Goal: Task Accomplishment & Management: Manage account settings

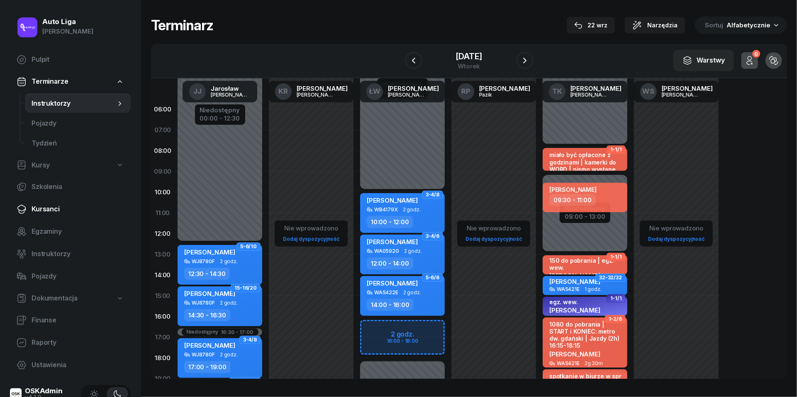
click at [54, 212] on span "Kursanci" at bounding box center [78, 209] width 93 height 11
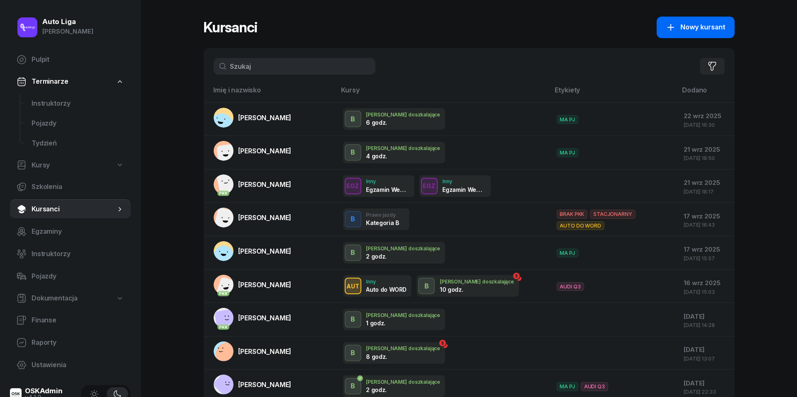
click at [684, 25] on span "Nowy kursant" at bounding box center [703, 27] width 45 height 11
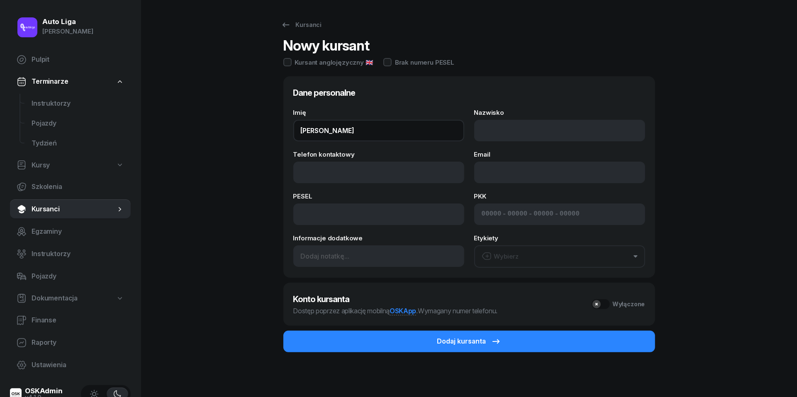
type input "[PERSON_NAME]"
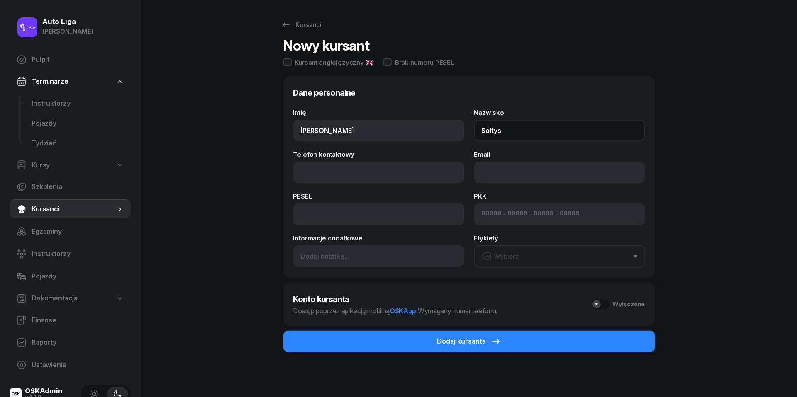
type input "Sołtys"
click at [385, 184] on div "Imię [PERSON_NAME] Sołtys Telefon kontaktowy Email PESEL PKK - - - Informacje d…" at bounding box center [469, 189] width 352 height 158
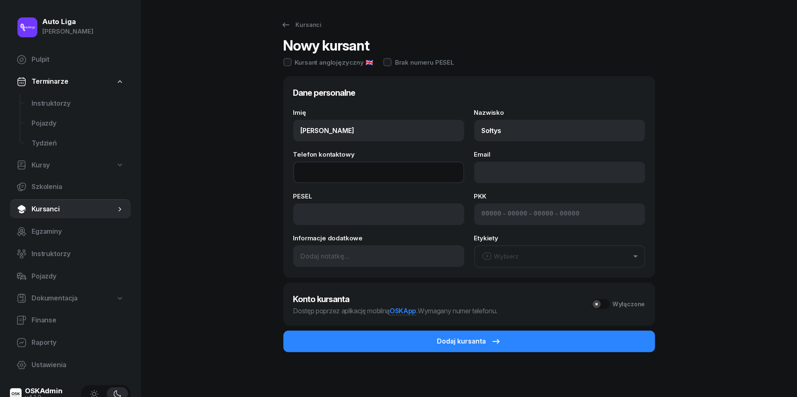
paste input "tel:[PHONE_NUMBER]"
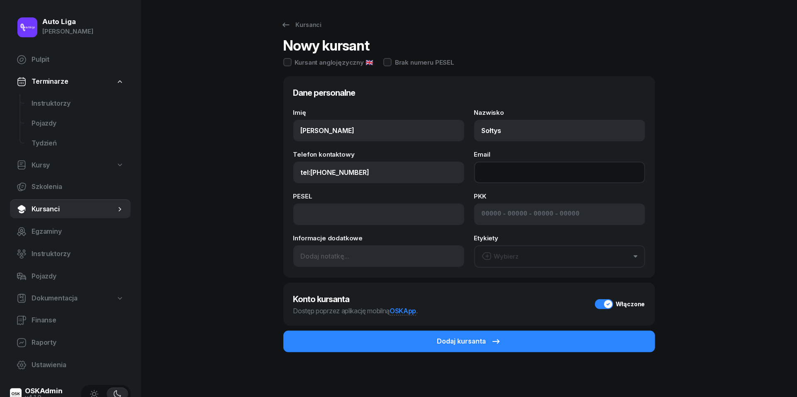
type input "539 305 966"
paste input "mailto:[EMAIL_ADDRESS][DOMAIN_NAME]"
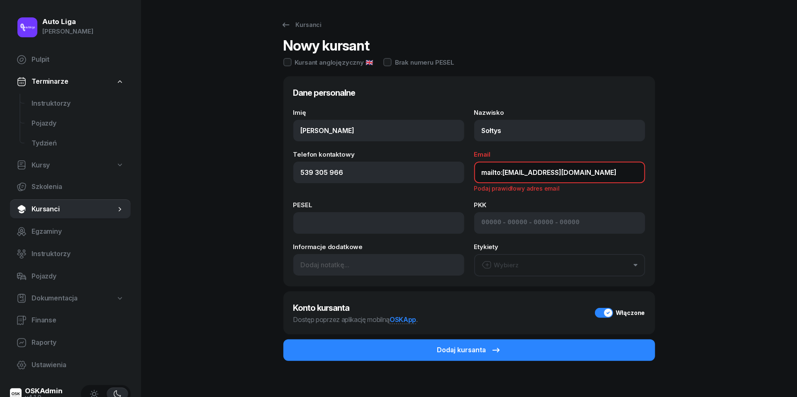
click at [505, 173] on input "mailto:[EMAIL_ADDRESS][DOMAIN_NAME]" at bounding box center [559, 173] width 171 height 22
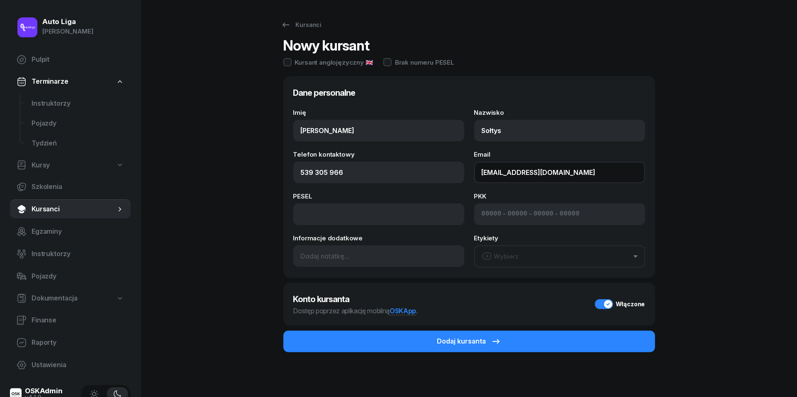
type input "[EMAIL_ADDRESS][DOMAIN_NAME]"
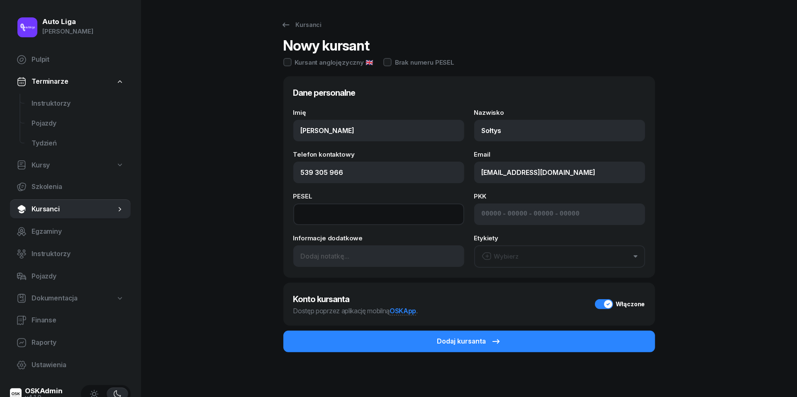
click at [377, 216] on input at bounding box center [378, 215] width 171 height 22
paste input "07240607657"
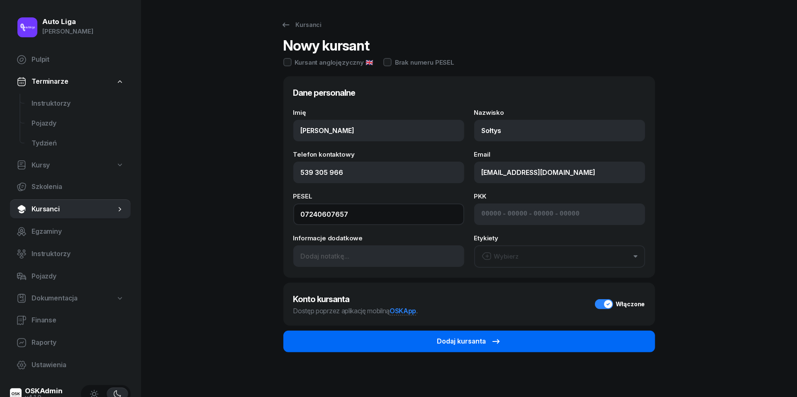
type input "07240607657"
click at [531, 342] on button "Dodaj kursanta" at bounding box center [469, 342] width 372 height 22
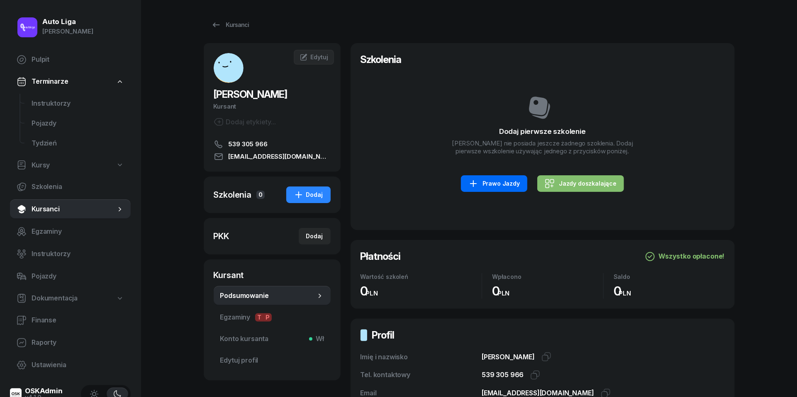
click at [482, 183] on div "Prawo Jazdy" at bounding box center [493, 184] width 51 height 10
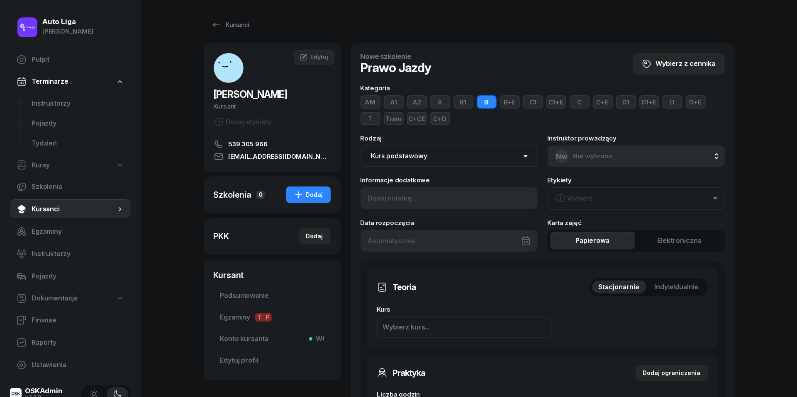
click at [592, 196] on button "Wybierz" at bounding box center [636, 199] width 177 height 22
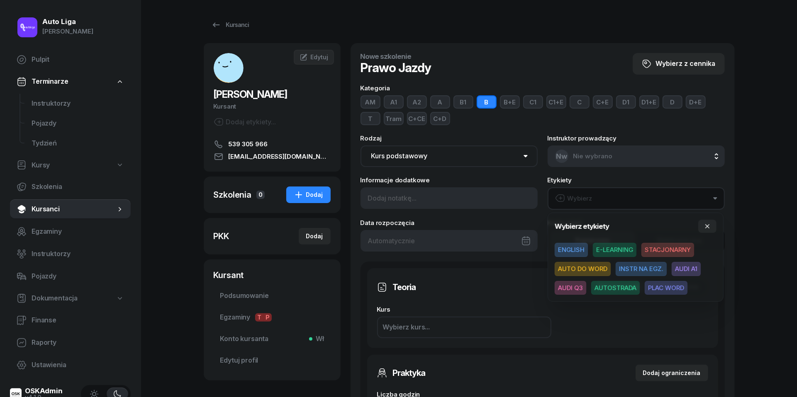
click at [618, 248] on span "E-LEARNING" at bounding box center [615, 250] width 44 height 14
click at [595, 269] on span "AUTO DO WORD" at bounding box center [583, 269] width 56 height 14
click at [708, 222] on button "button" at bounding box center [707, 225] width 18 height 13
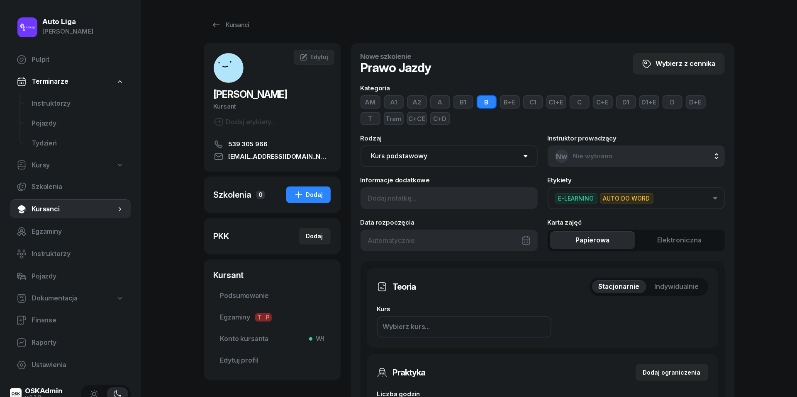
click at [526, 238] on div at bounding box center [449, 241] width 177 height 22
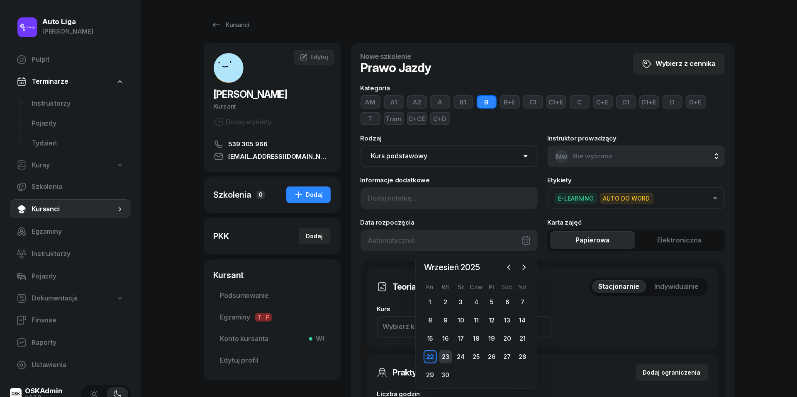
click at [444, 355] on div "23" at bounding box center [445, 357] width 13 height 13
type input "[DATE]"
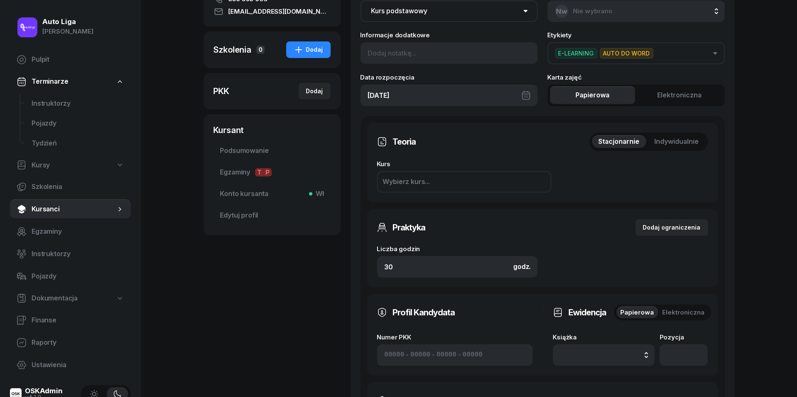
scroll to position [150, 0]
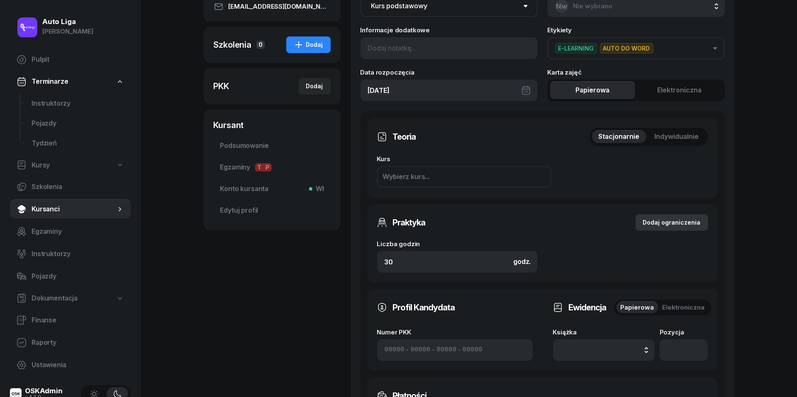
click at [680, 218] on div "Dodaj ograniczenia" at bounding box center [672, 223] width 58 height 10
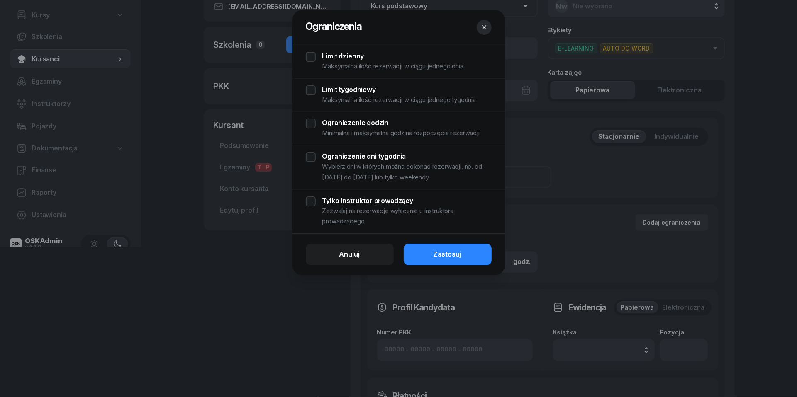
click at [312, 59] on div "Limit dzienny Maksymalna ilość rezerwacji w ciągu jednego dnia" at bounding box center [399, 62] width 186 height 20
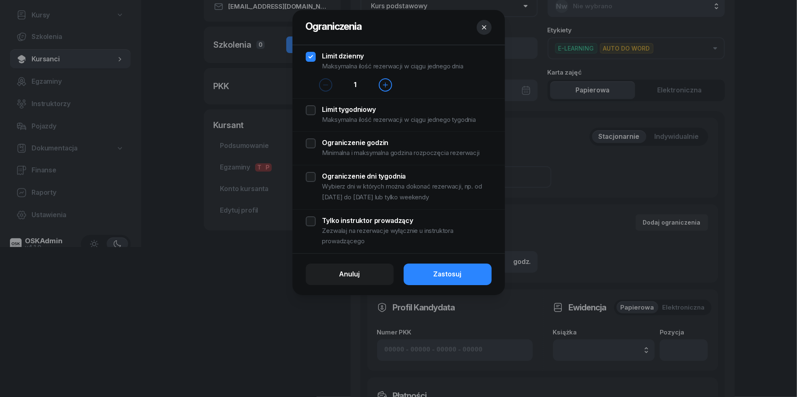
click at [311, 110] on div "Limit tygodniowy Maksymalna ilość rezerwacji w ciągu jednego tygodnia" at bounding box center [399, 115] width 186 height 20
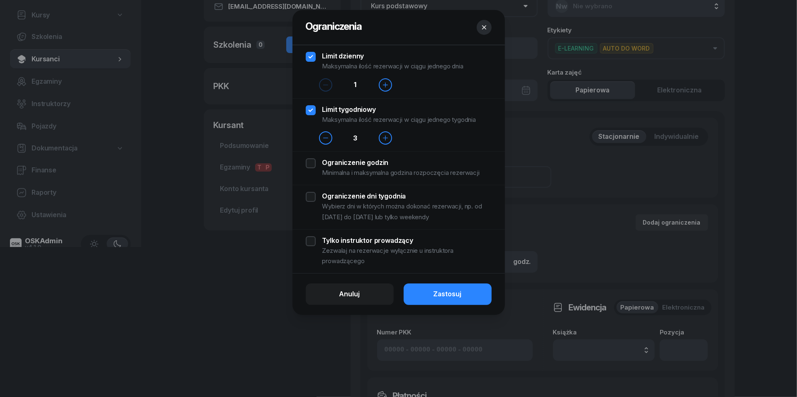
click at [306, 162] on div "Ograniczenie godzin Minimalna i maksymalna godzina rozpoczęcia rezerwacji" at bounding box center [399, 168] width 186 height 20
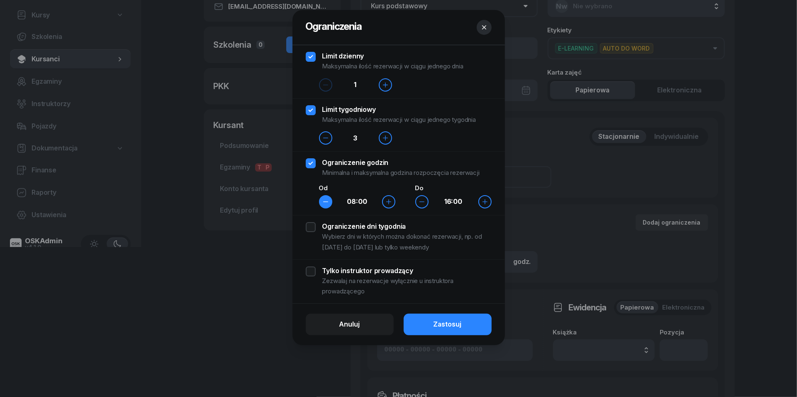
click at [322, 204] on icon "button" at bounding box center [325, 202] width 7 height 7
click at [488, 202] on icon "button" at bounding box center [485, 202] width 7 height 7
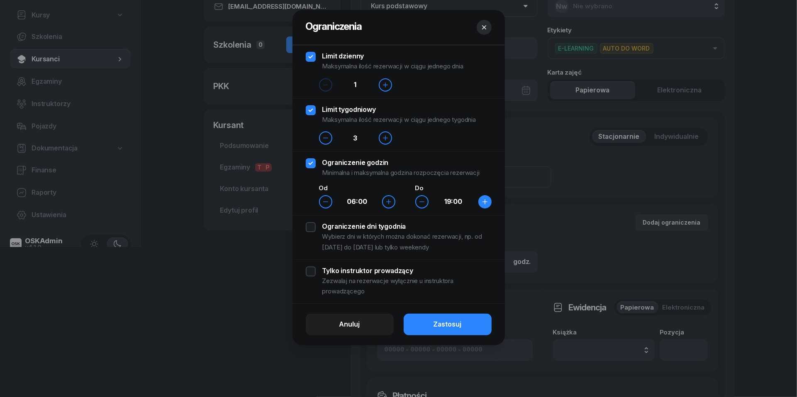
click at [488, 202] on icon "button" at bounding box center [485, 202] width 7 height 7
click at [311, 228] on div "Ograniczenie dni tygodnia Wybierz dni w których można dokonać rezerwacji, np. o…" at bounding box center [399, 237] width 186 height 30
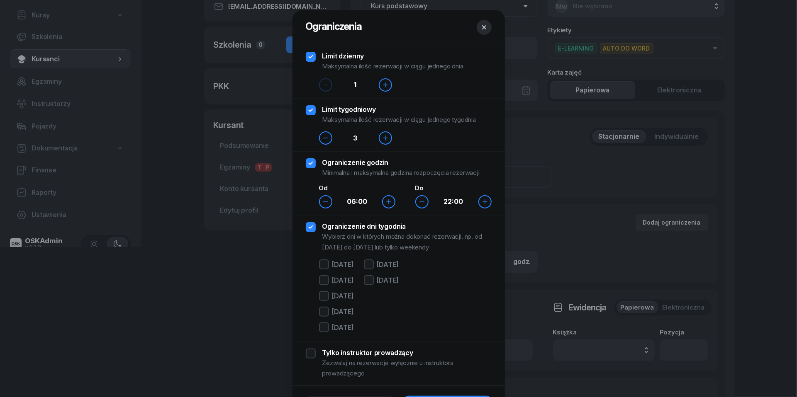
click at [324, 270] on div "[DATE]" at bounding box center [336, 266] width 35 height 12
click at [324, 266] on div at bounding box center [324, 265] width 10 height 10
click at [324, 281] on div at bounding box center [324, 280] width 10 height 10
click at [324, 291] on div at bounding box center [324, 296] width 10 height 10
click at [324, 311] on div at bounding box center [324, 312] width 10 height 10
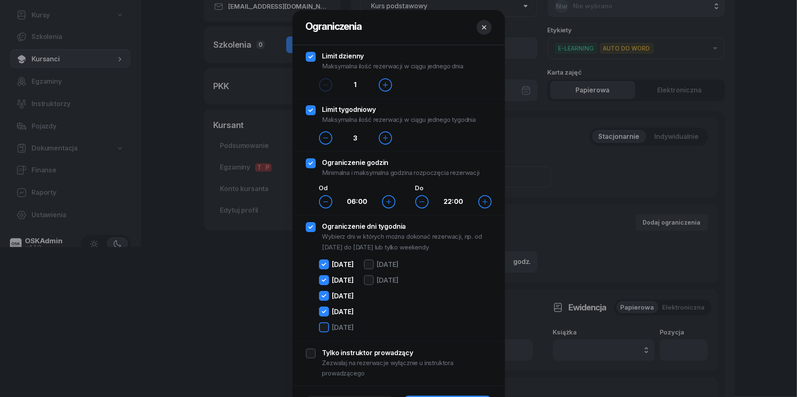
click at [324, 326] on div at bounding box center [324, 328] width 10 height 10
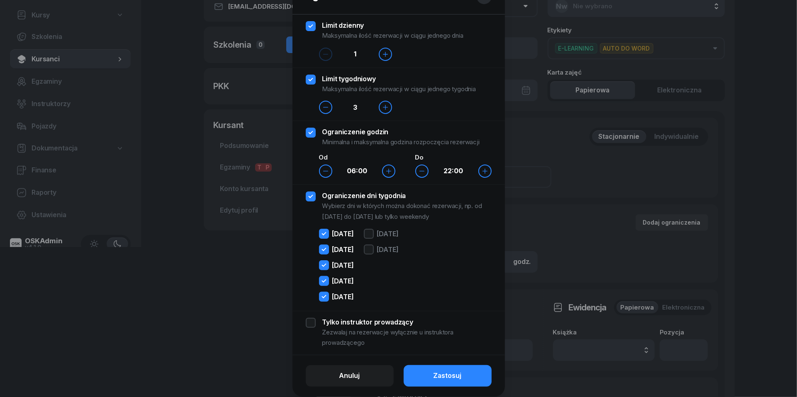
scroll to position [32, 0]
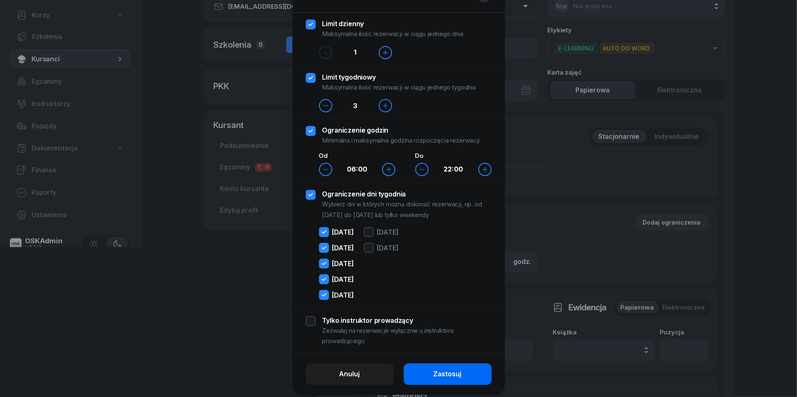
click at [448, 373] on div "Zastosuj" at bounding box center [448, 374] width 28 height 11
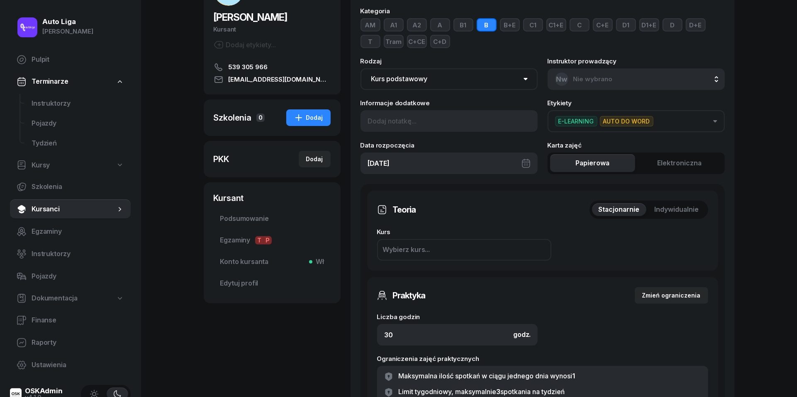
scroll to position [80, 0]
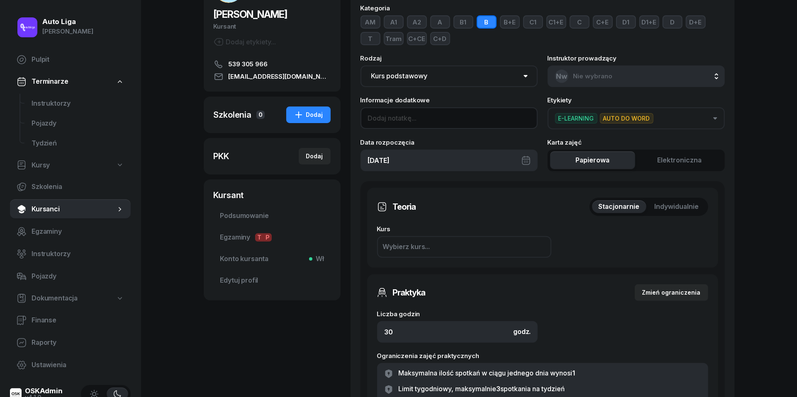
click at [387, 118] on input at bounding box center [449, 118] width 177 height 22
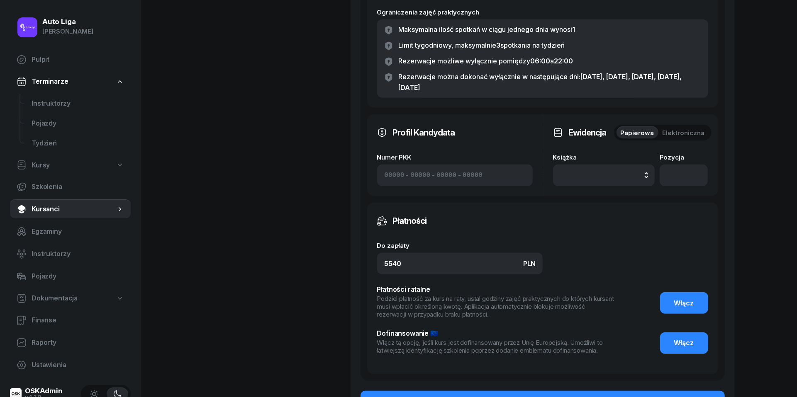
scroll to position [431, 0]
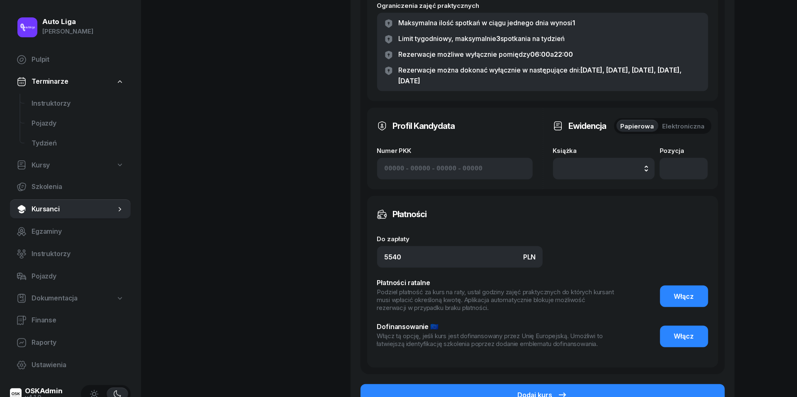
type input "auto do WORD - gratis"
click at [450, 256] on input "5540" at bounding box center [460, 257] width 166 height 22
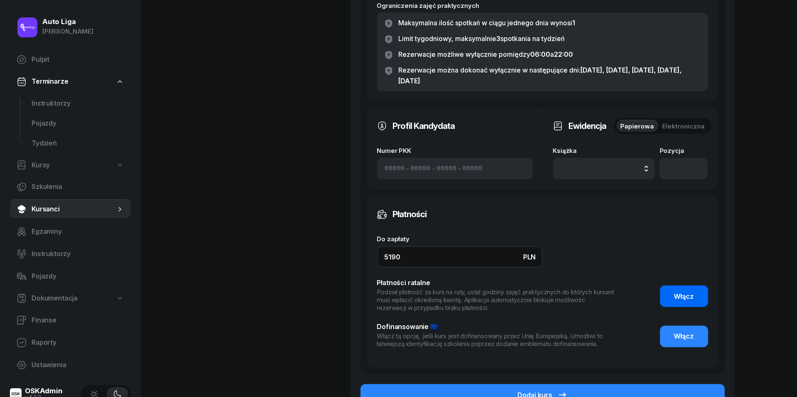
type input "5190"
click at [670, 290] on button "Włącz" at bounding box center [684, 297] width 48 height 22
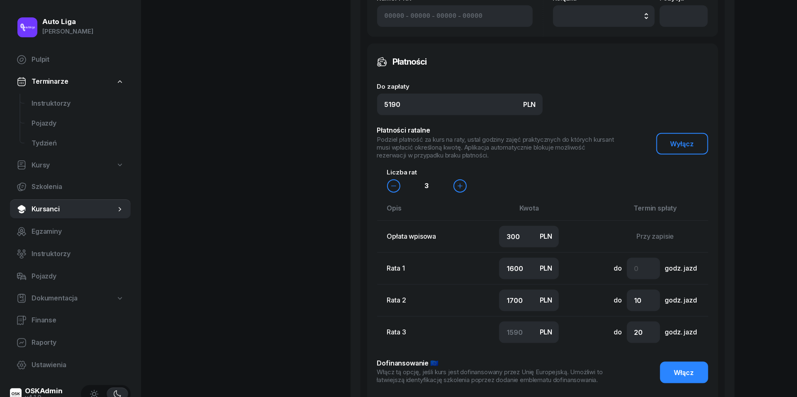
scroll to position [629, 0]
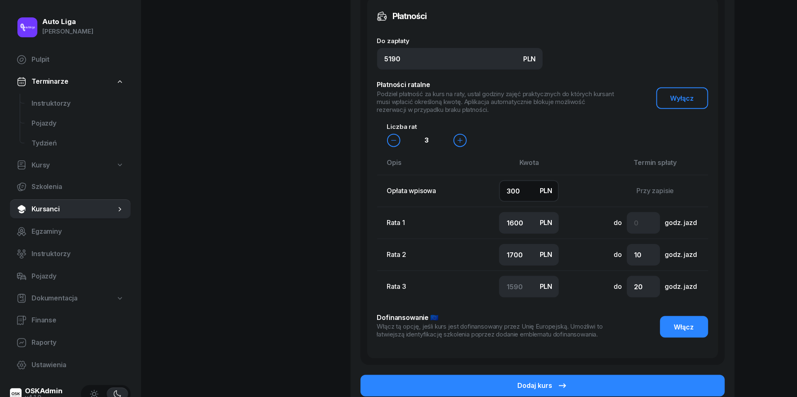
click at [529, 188] on input "300" at bounding box center [529, 191] width 60 height 22
type input "5"
type input "1700"
type input "1800"
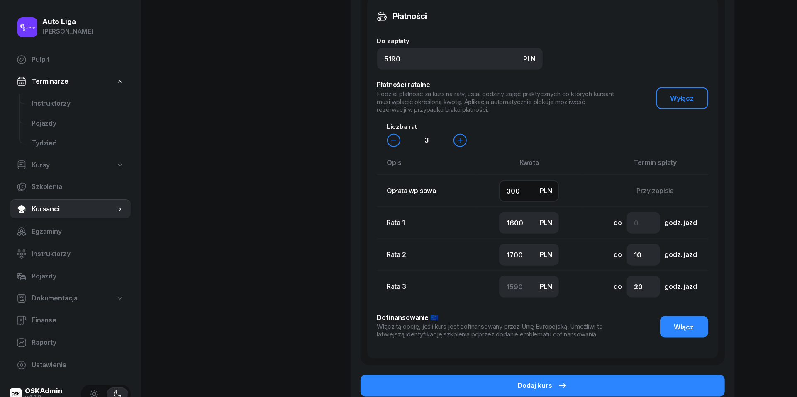
type input "1685"
type input "50"
type input "1700"
type input "1740"
type input "500"
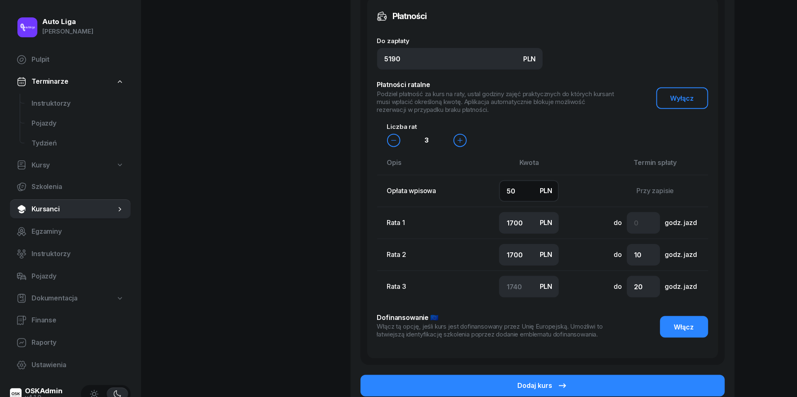
type input "1600"
type input "1500"
type input "1590"
type input "500"
click at [525, 220] on input "1600" at bounding box center [529, 223] width 60 height 22
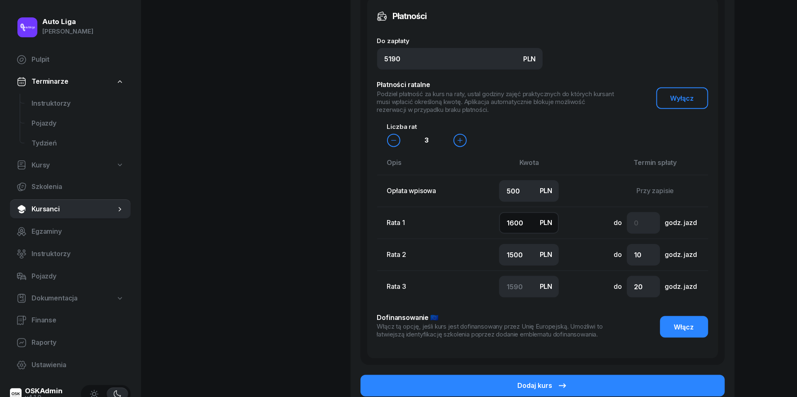
click at [525, 220] on input "1600" at bounding box center [529, 223] width 60 height 22
type input "1"
type input "3189"
type input "10"
type input "3180"
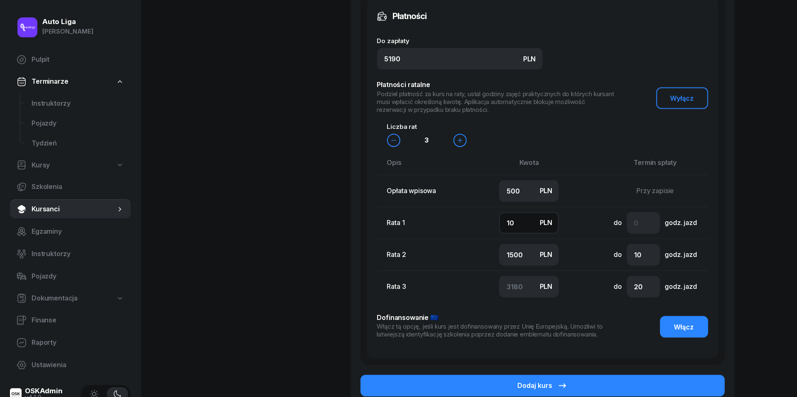
type input "100"
type input "3090"
type input "1000"
type input "2190"
type input "1000"
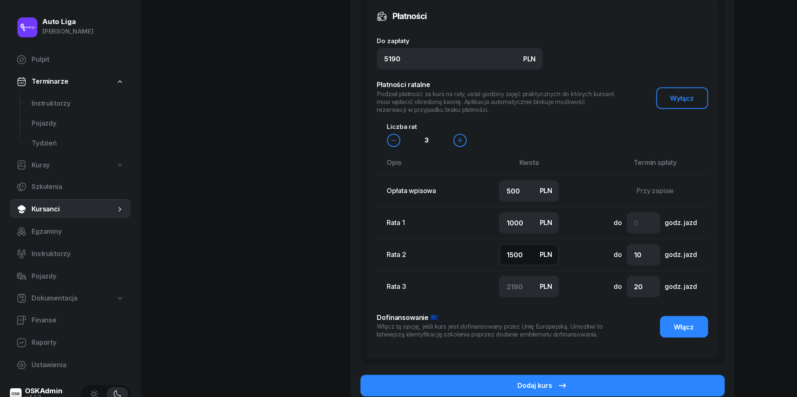
click at [520, 251] on input "1500" at bounding box center [529, 255] width 60 height 22
type input "1"
type input "3689"
type input "10"
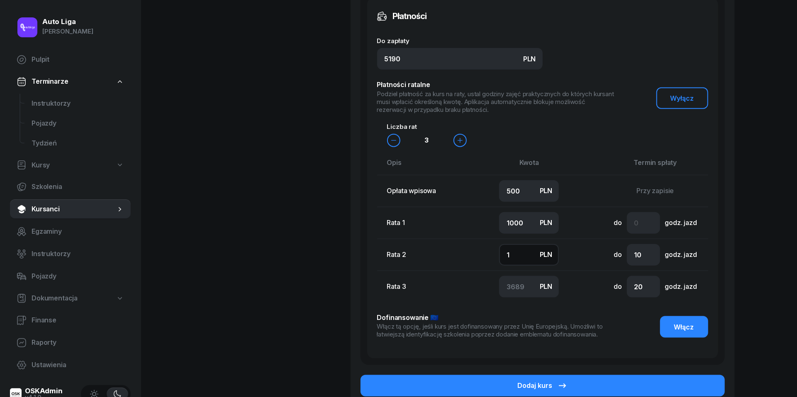
type input "3680"
type input "100"
type input "3590"
type input "1000"
type input "2690"
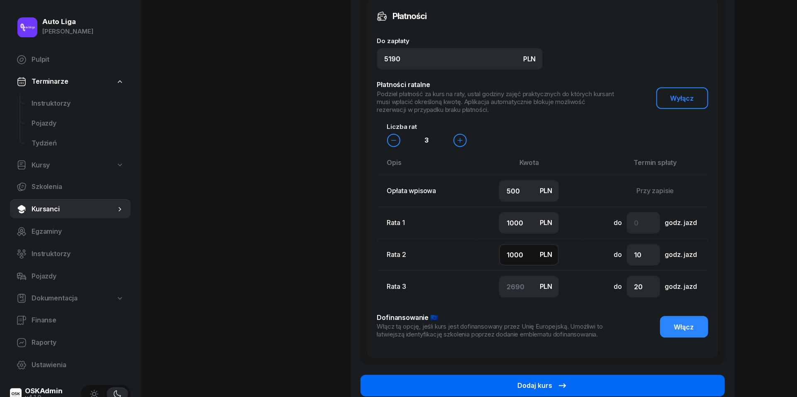
type input "1000"
click at [543, 382] on div "Dodaj kurs" at bounding box center [543, 386] width 50 height 11
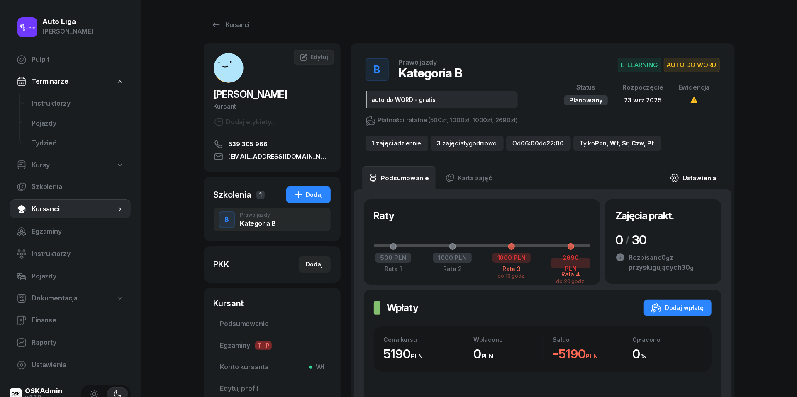
click at [704, 176] on link "Ustawienia" at bounding box center [692, 177] width 59 height 23
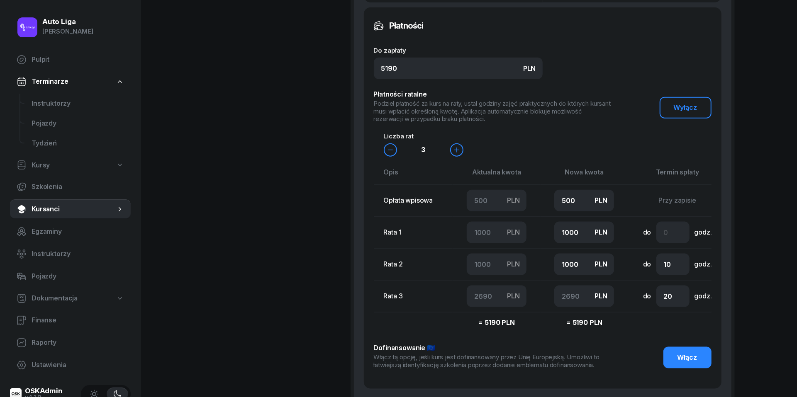
scroll to position [707, 0]
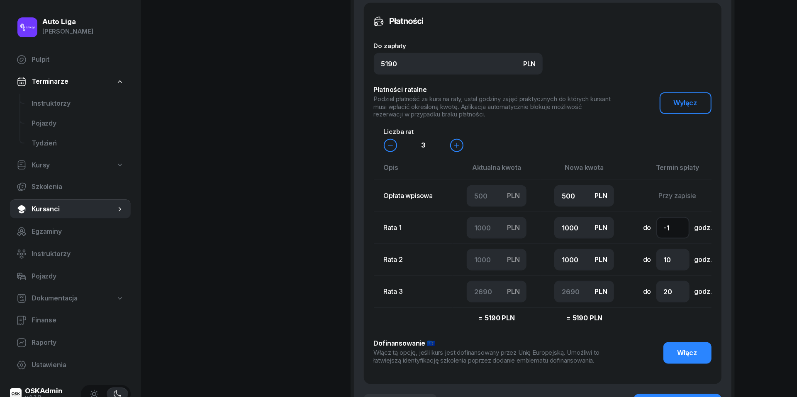
click at [678, 236] on input "-1" at bounding box center [672, 228] width 33 height 22
click at [666, 236] on input "-1" at bounding box center [672, 228] width 33 height 22
type input "2"
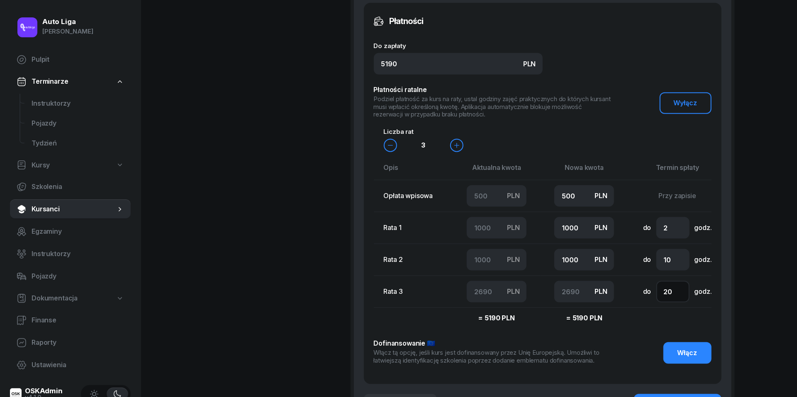
click at [668, 300] on input "20" at bounding box center [672, 292] width 33 height 22
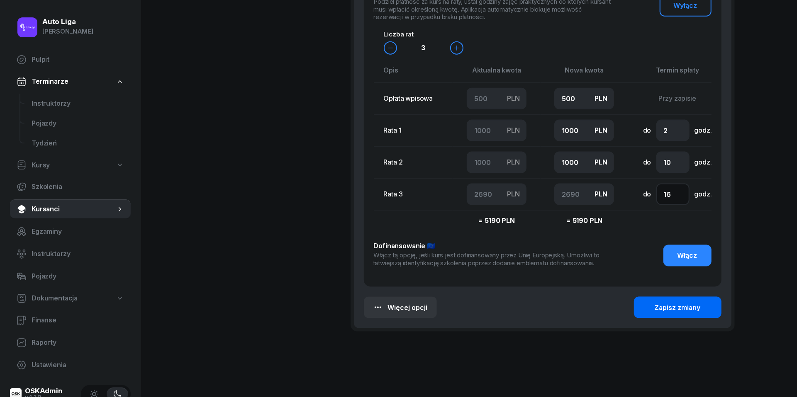
type input "16"
click at [679, 305] on button "Zapisz zmiany" at bounding box center [678, 308] width 88 height 22
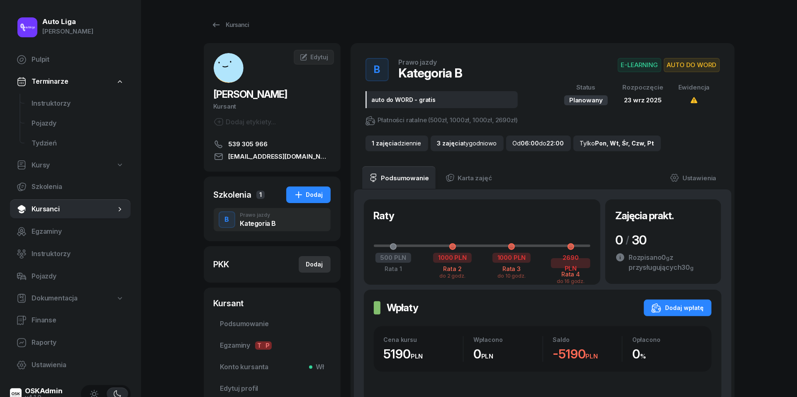
scroll to position [0, 0]
click at [316, 268] on div "Dodaj" at bounding box center [314, 265] width 17 height 10
select select
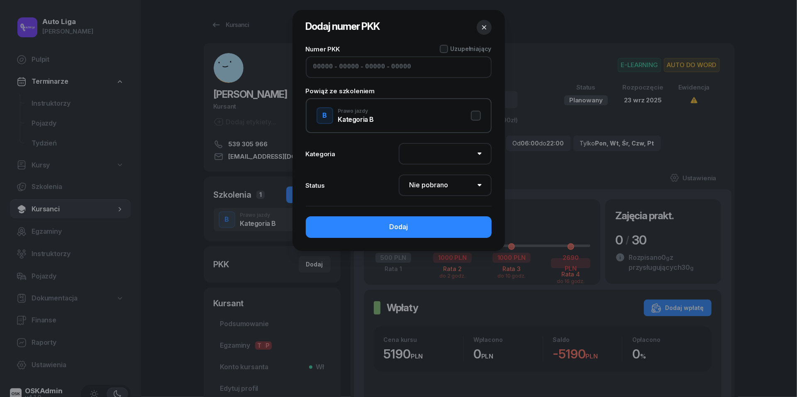
click at [324, 63] on input at bounding box center [323, 67] width 20 height 11
paste input "52510"
type input "52510"
type input "79073"
type input "87573"
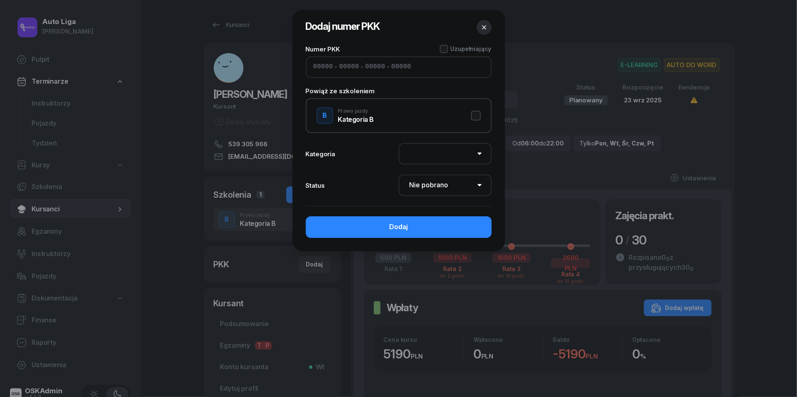
type input "16122"
click at [476, 114] on button "B Prawo jazdy Kategoria B" at bounding box center [399, 115] width 164 height 17
select select "B"
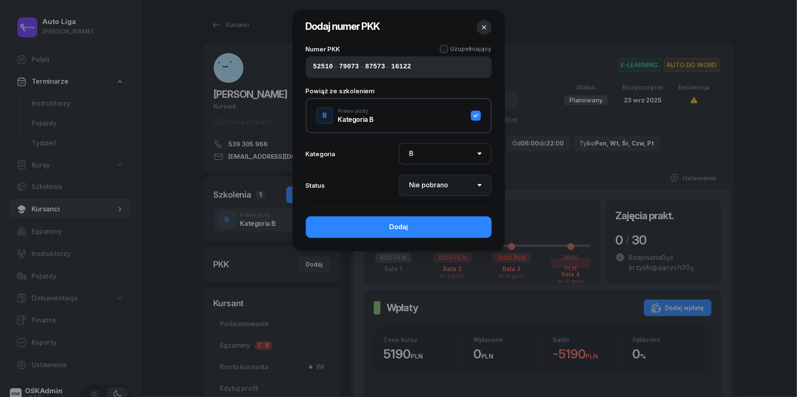
select select "Get"
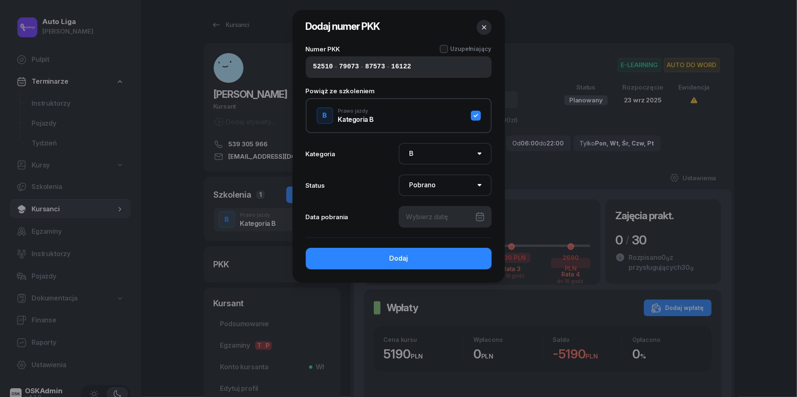
click at [461, 215] on div at bounding box center [445, 217] width 93 height 22
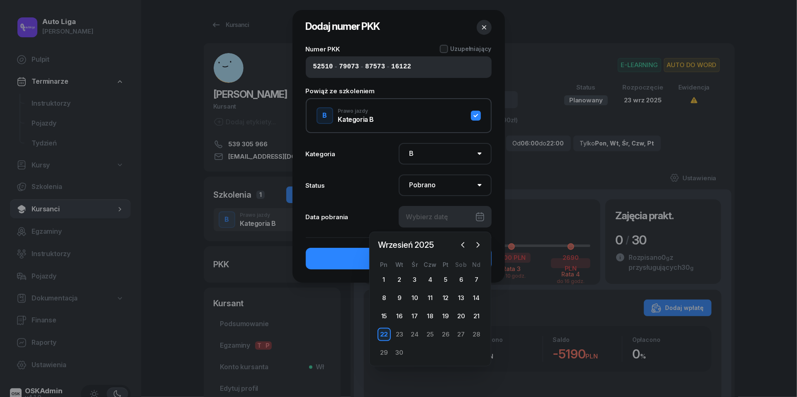
click at [386, 334] on div "22" at bounding box center [384, 334] width 13 height 13
type input "[DATE]"
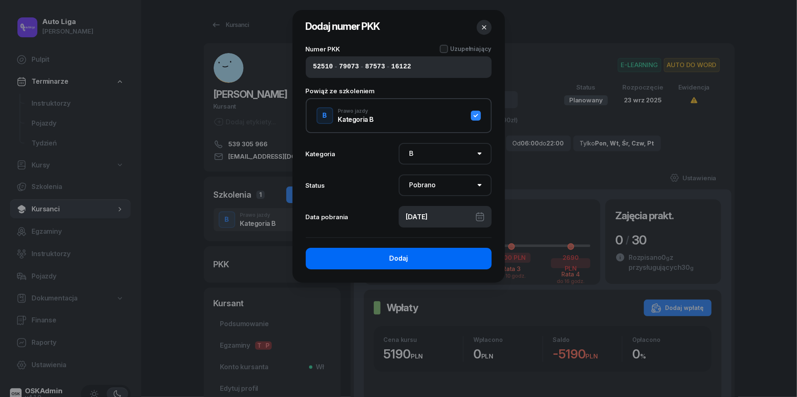
click at [405, 256] on div "Dodaj" at bounding box center [398, 258] width 19 height 11
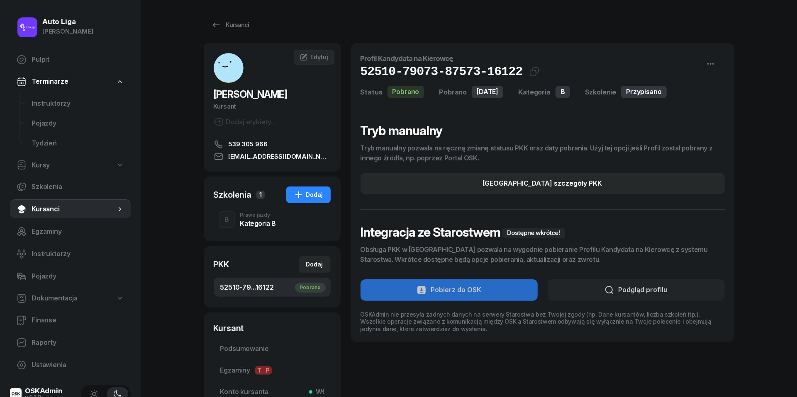
click at [243, 222] on div "Kategoria B" at bounding box center [258, 223] width 36 height 7
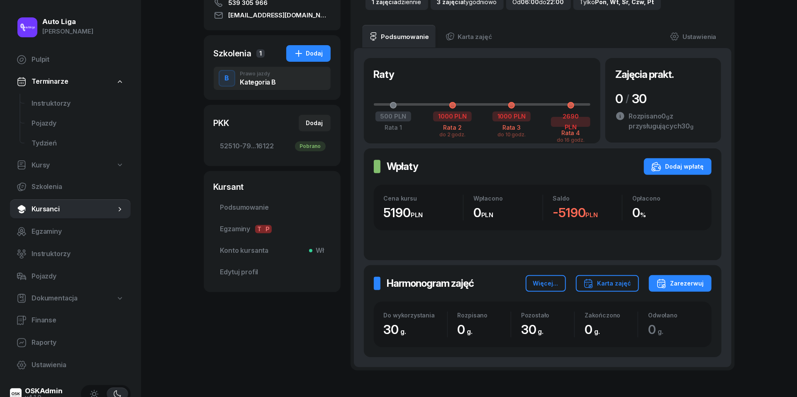
scroll to position [145, 0]
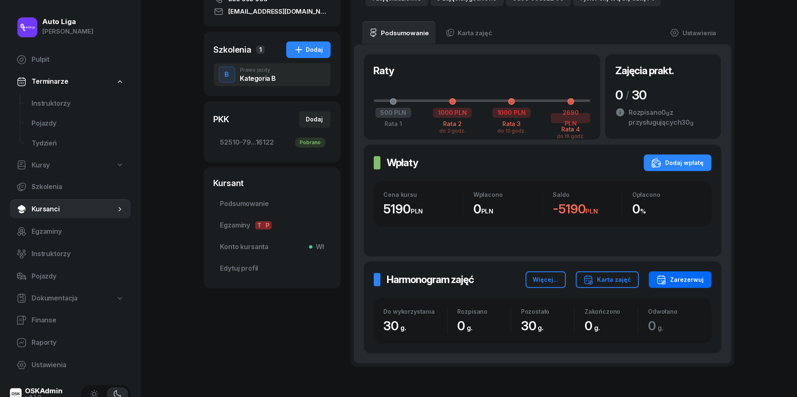
click at [685, 277] on div "Zarezerwuj" at bounding box center [680, 280] width 48 height 10
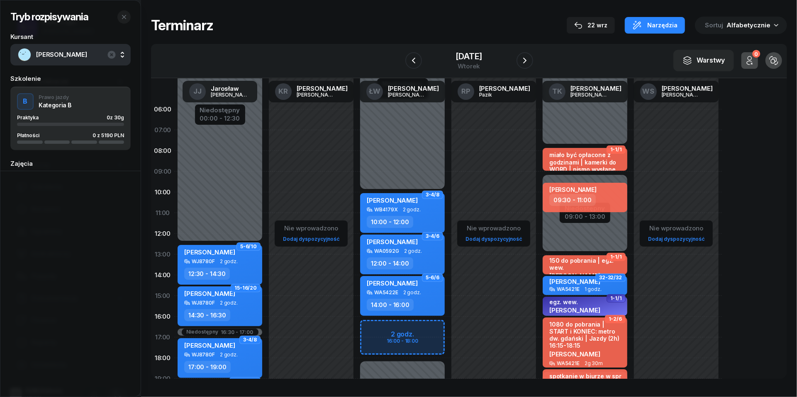
click at [371, 330] on div "Niedostępny 00:00 - 10:00 Niedostępny 18:00 - 23:59 2 godz. 16:00 - 18:00 3-4/8…" at bounding box center [402, 296] width 91 height 394
select select "16"
select select "18"
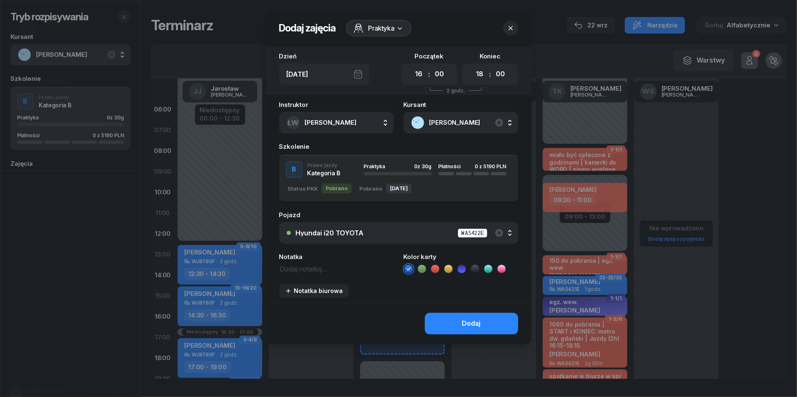
click at [312, 268] on textarea at bounding box center [336, 268] width 115 height 10
type textarea "ROZPOCZĘCIE E-LEARNING"
click at [450, 269] on icon at bounding box center [448, 269] width 8 height 8
click at [464, 322] on div "Dodaj" at bounding box center [471, 324] width 19 height 11
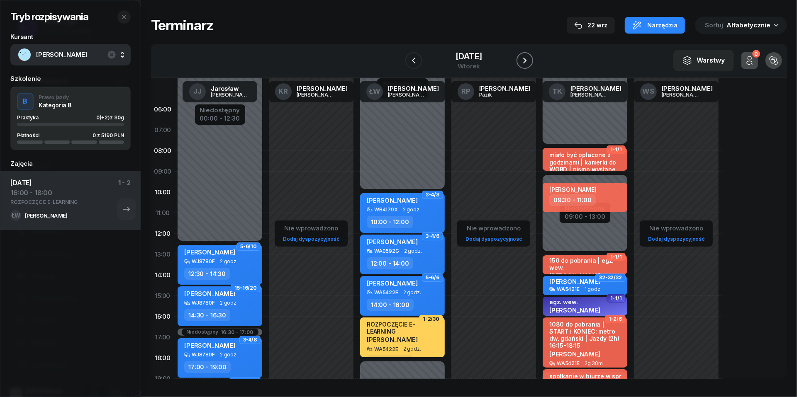
click at [525, 57] on icon "button" at bounding box center [525, 61] width 10 height 10
click at [525, 57] on icon "button" at bounding box center [527, 61] width 10 height 10
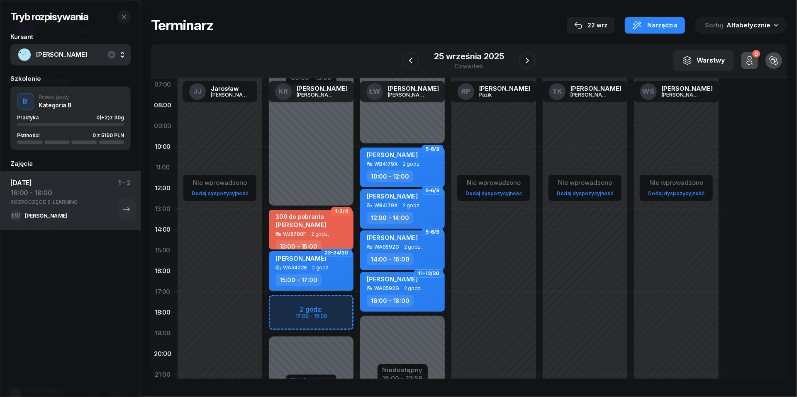
scroll to position [48, 0]
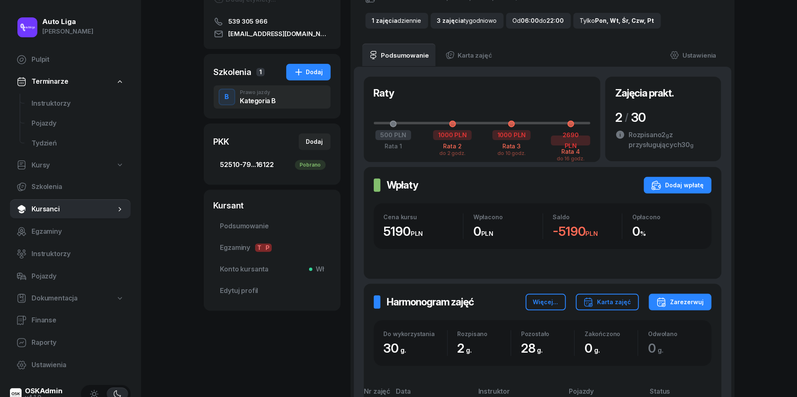
scroll to position [142, 0]
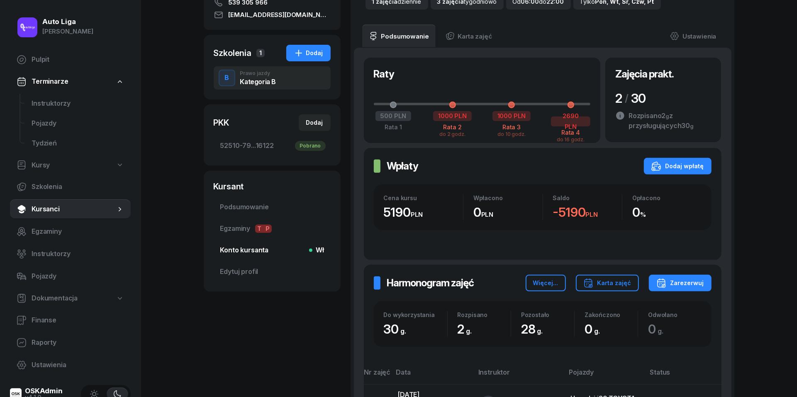
click at [256, 251] on span "Konto kursanta Wł" at bounding box center [272, 250] width 104 height 11
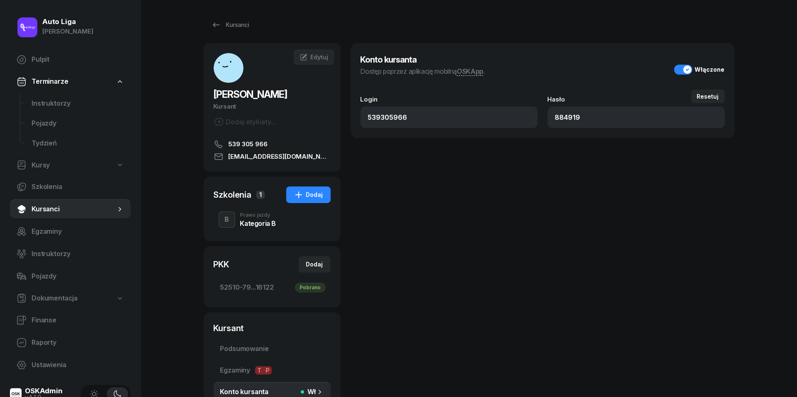
click at [232, 218] on div "B" at bounding box center [226, 220] width 11 height 14
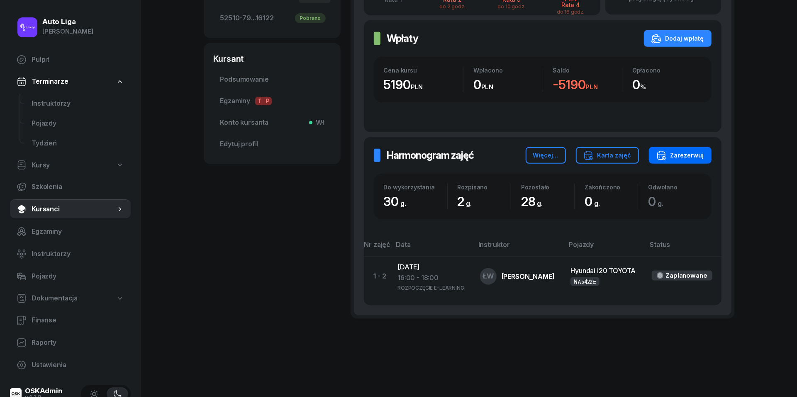
scroll to position [269, 0]
click at [694, 154] on div "Zarezerwuj" at bounding box center [680, 156] width 48 height 10
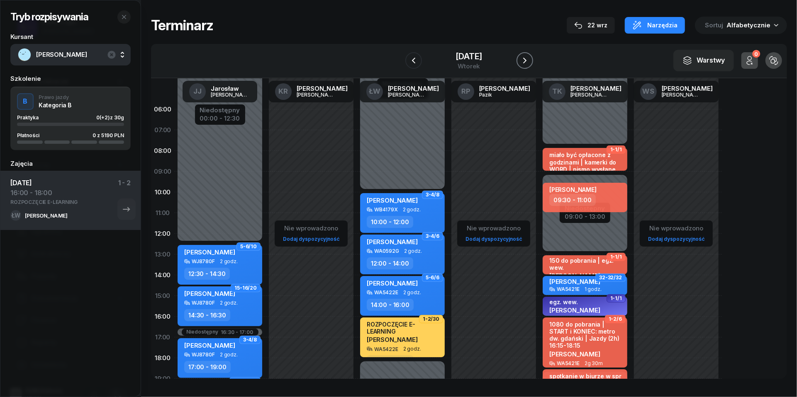
click at [526, 60] on icon "button" at bounding box center [525, 61] width 10 height 10
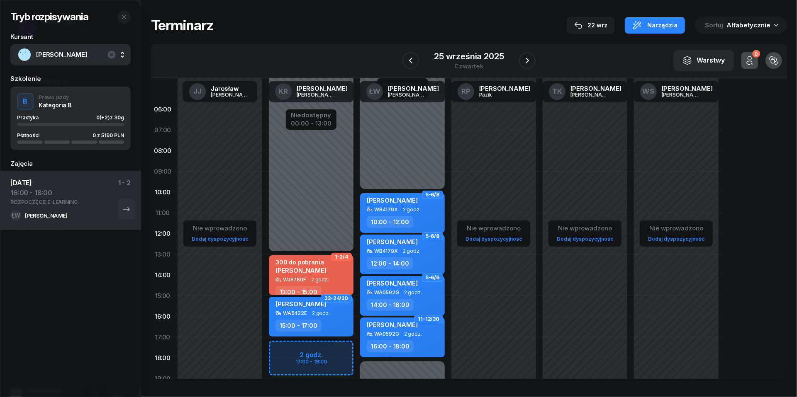
click at [300, 349] on div "Niedostępny 00:00 - 13:00 Niedostępny 19:00 - 23:59 2 godz. 17:00 - 19:00 1-2/4…" at bounding box center [311, 296] width 91 height 394
select select "17"
select select "19"
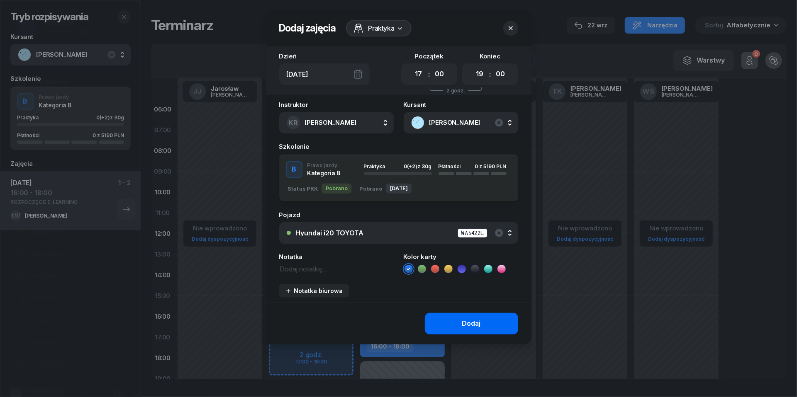
click at [477, 313] on button "Dodaj" at bounding box center [471, 324] width 93 height 22
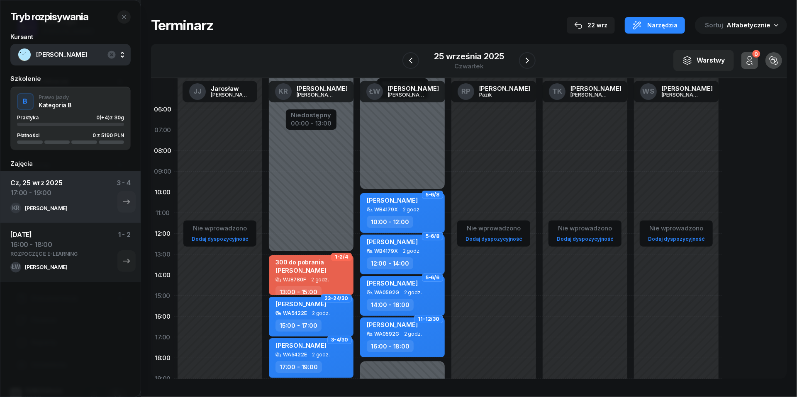
click at [128, 19] on button "button" at bounding box center [123, 16] width 13 height 13
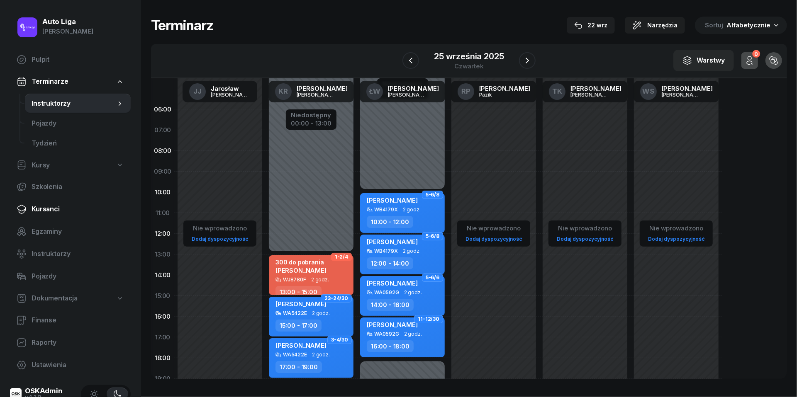
click at [50, 214] on link "Kursanci" at bounding box center [70, 210] width 121 height 20
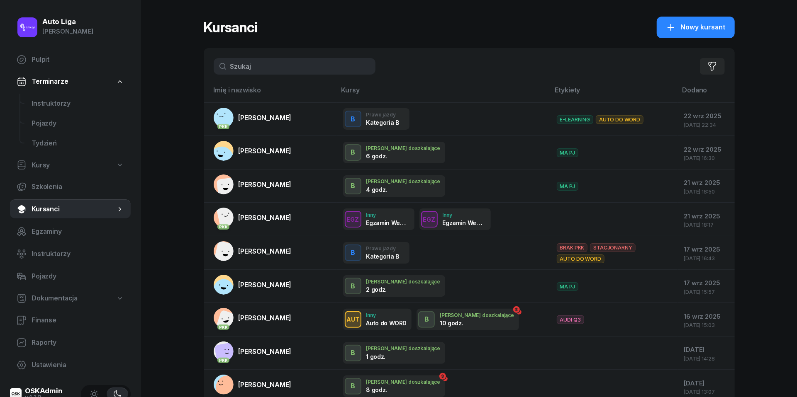
click at [266, 66] on input "text" at bounding box center [295, 66] width 162 height 17
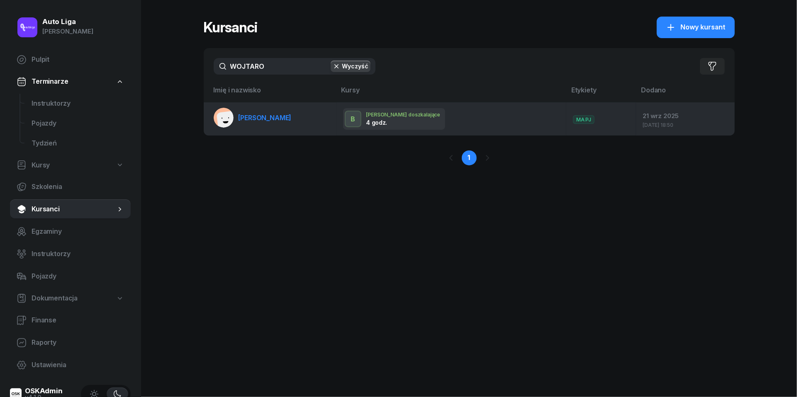
type input "WOJTARO"
click at [249, 112] on link "[PERSON_NAME]" at bounding box center [253, 118] width 78 height 20
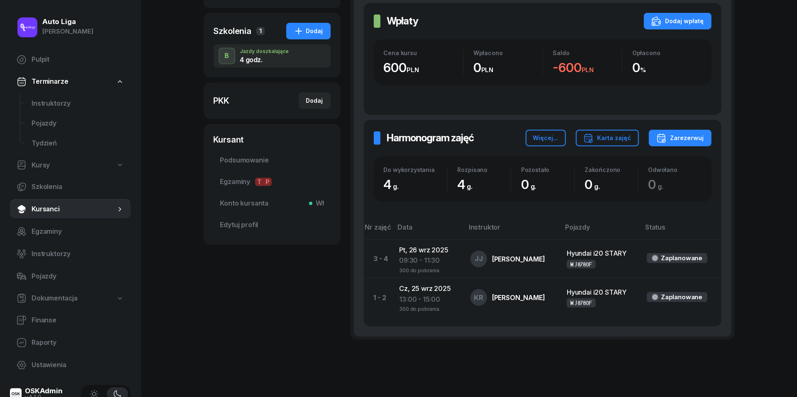
scroll to position [153, 0]
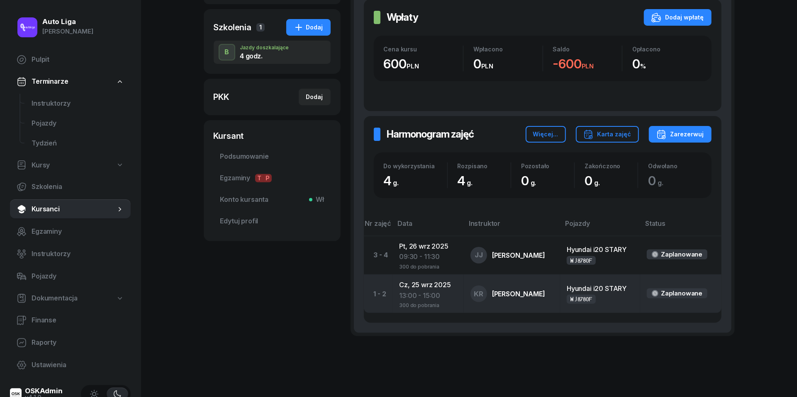
click at [426, 288] on td "[DATE] 13:00 - 15:00 300 do pobrania" at bounding box center [427, 294] width 71 height 39
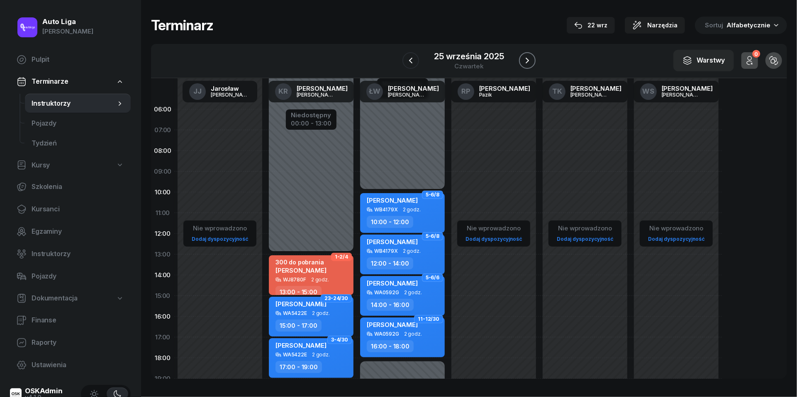
click at [526, 59] on icon "button" at bounding box center [527, 61] width 10 height 10
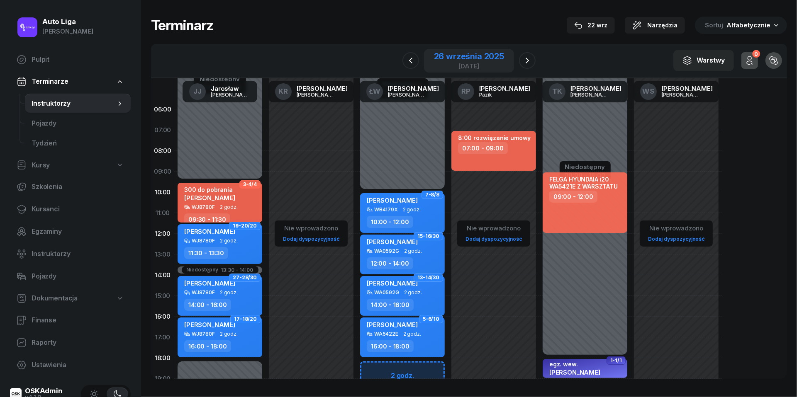
click at [458, 57] on div "26 września 2025" at bounding box center [469, 56] width 70 height 8
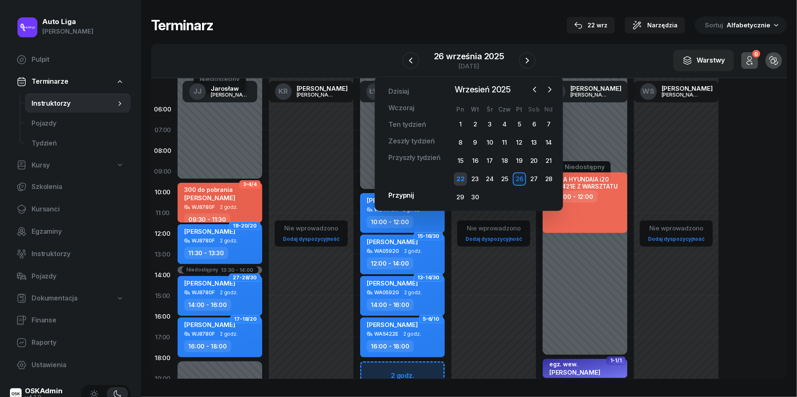
click at [461, 183] on div "22" at bounding box center [460, 179] width 13 height 13
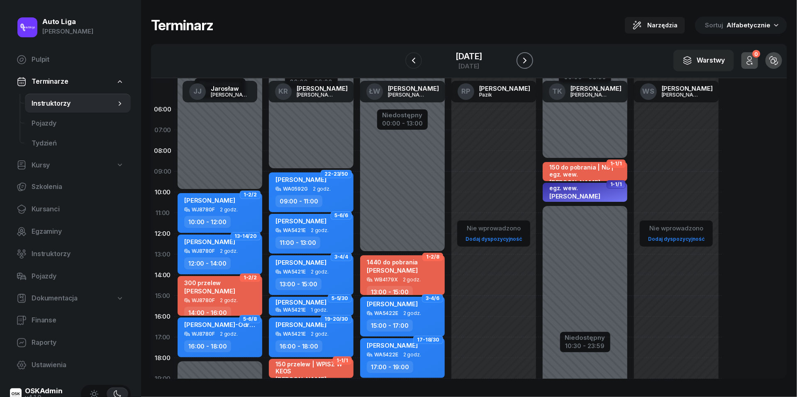
click at [530, 61] on icon "button" at bounding box center [525, 61] width 10 height 10
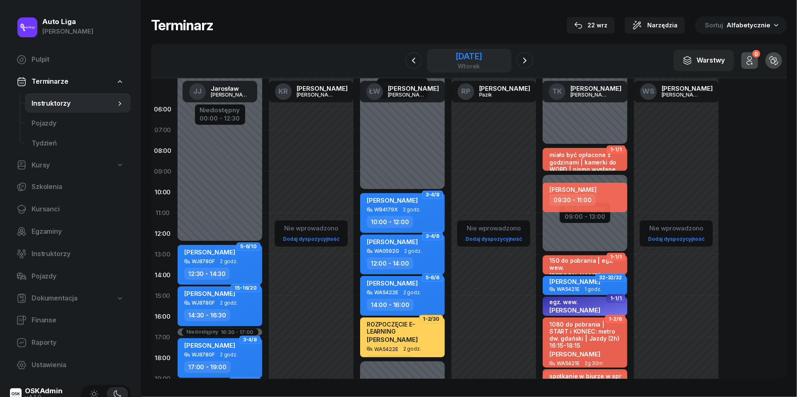
click at [471, 63] on div "wtorek" at bounding box center [469, 66] width 27 height 6
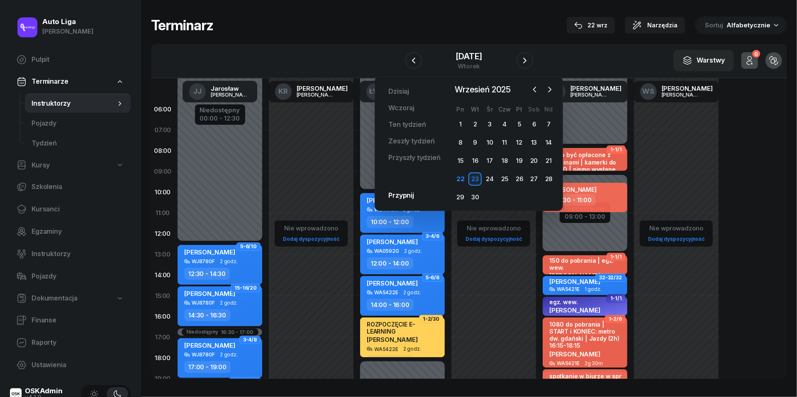
click at [570, 57] on div "W Wybierz [PERSON_NAME] KR [PERSON_NAME] ŁW [PERSON_NAME] RP [PERSON_NAME] TK […" at bounding box center [469, 61] width 636 height 34
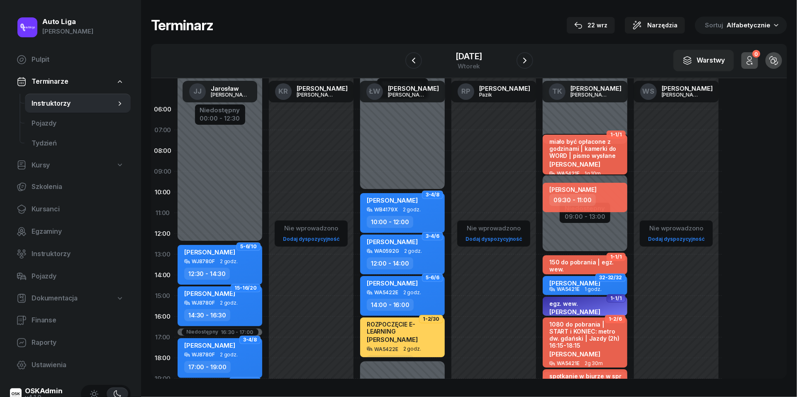
click at [597, 155] on div "miało być opłacone z godzinami | kamerki do WORD | pismo wysłane" at bounding box center [585, 149] width 73 height 22
select select "07"
select select "50"
select select "09"
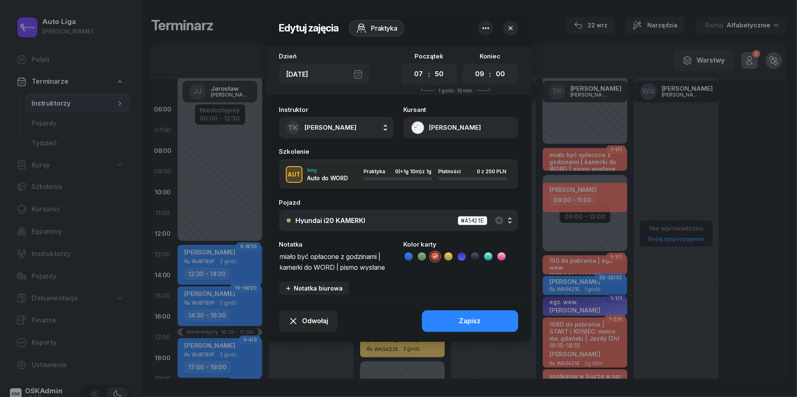
click at [415, 125] on button "[PERSON_NAME]" at bounding box center [461, 128] width 115 height 22
click at [426, 153] on div "Otwórz profil" at bounding box center [431, 156] width 40 height 11
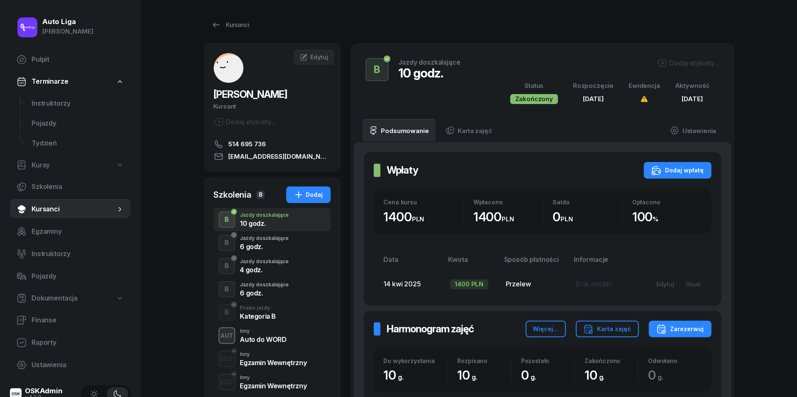
click at [259, 290] on div "6 godz." at bounding box center [264, 293] width 49 height 7
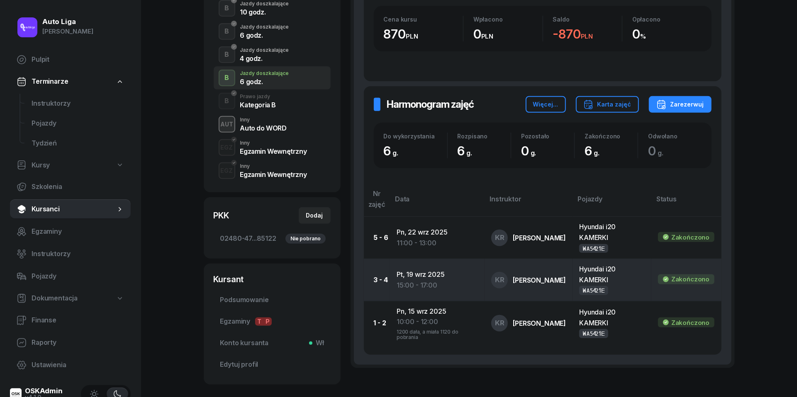
scroll to position [184, 0]
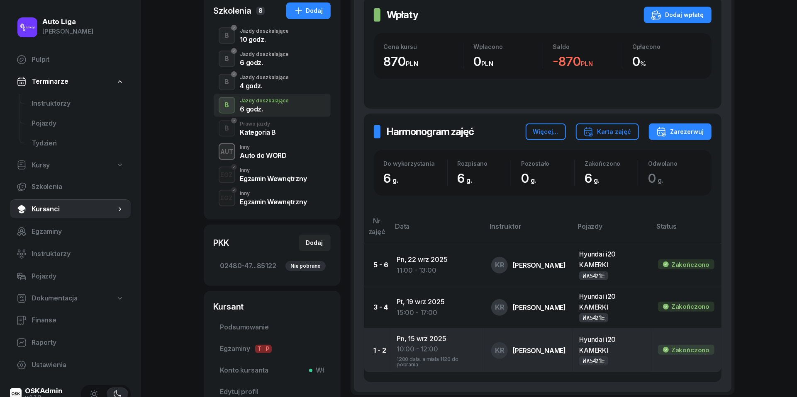
click at [418, 352] on div "10:00 - 12:00" at bounding box center [437, 349] width 81 height 11
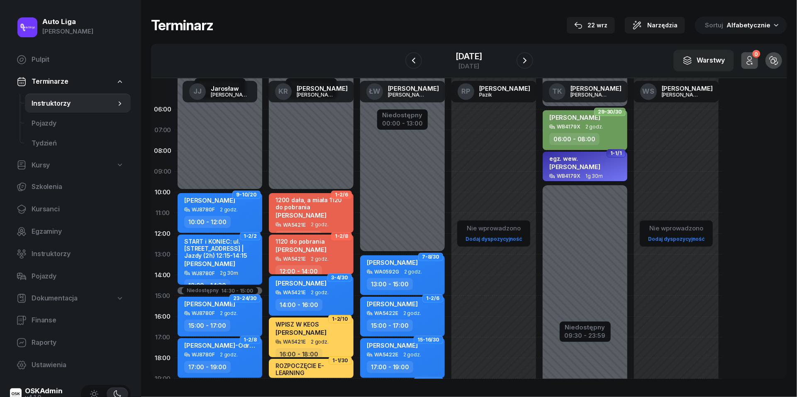
click at [278, 189] on div "Niedostępny 00:00 - 10:00 Niedostępny 19:00 - 23:59 1-2/6 1200 dała, a miała 11…" at bounding box center [311, 296] width 91 height 394
select select "09"
select select "10"
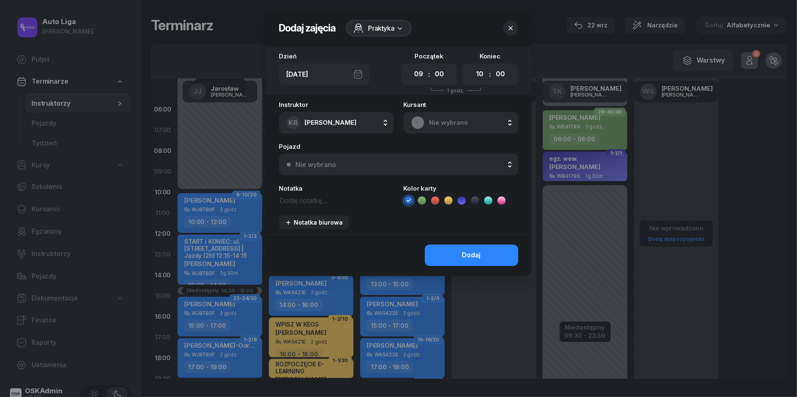
click at [510, 29] on icon "button" at bounding box center [511, 28] width 8 height 8
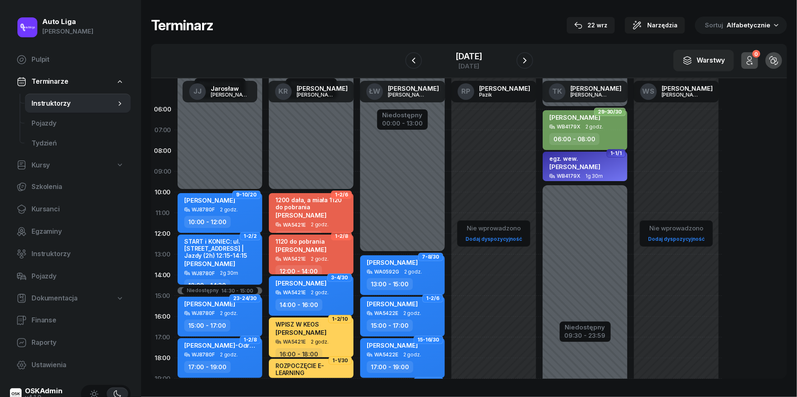
click at [332, 212] on div "[PERSON_NAME]" at bounding box center [311, 215] width 73 height 7
select select "10"
select select "12"
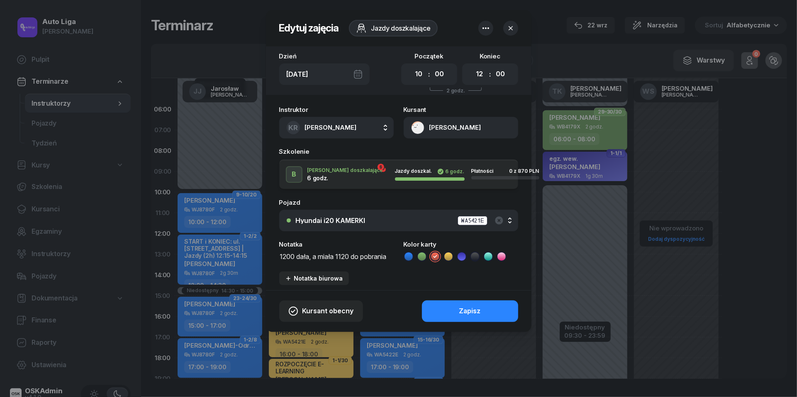
click at [337, 258] on textarea "1200 dała, a miała 1120 do pobrania" at bounding box center [336, 256] width 115 height 10
type textarea "1120 do pobrania"
click at [474, 316] on button "Zapisz" at bounding box center [470, 312] width 96 height 22
